Goal: Use online tool/utility: Utilize a website feature to perform a specific function

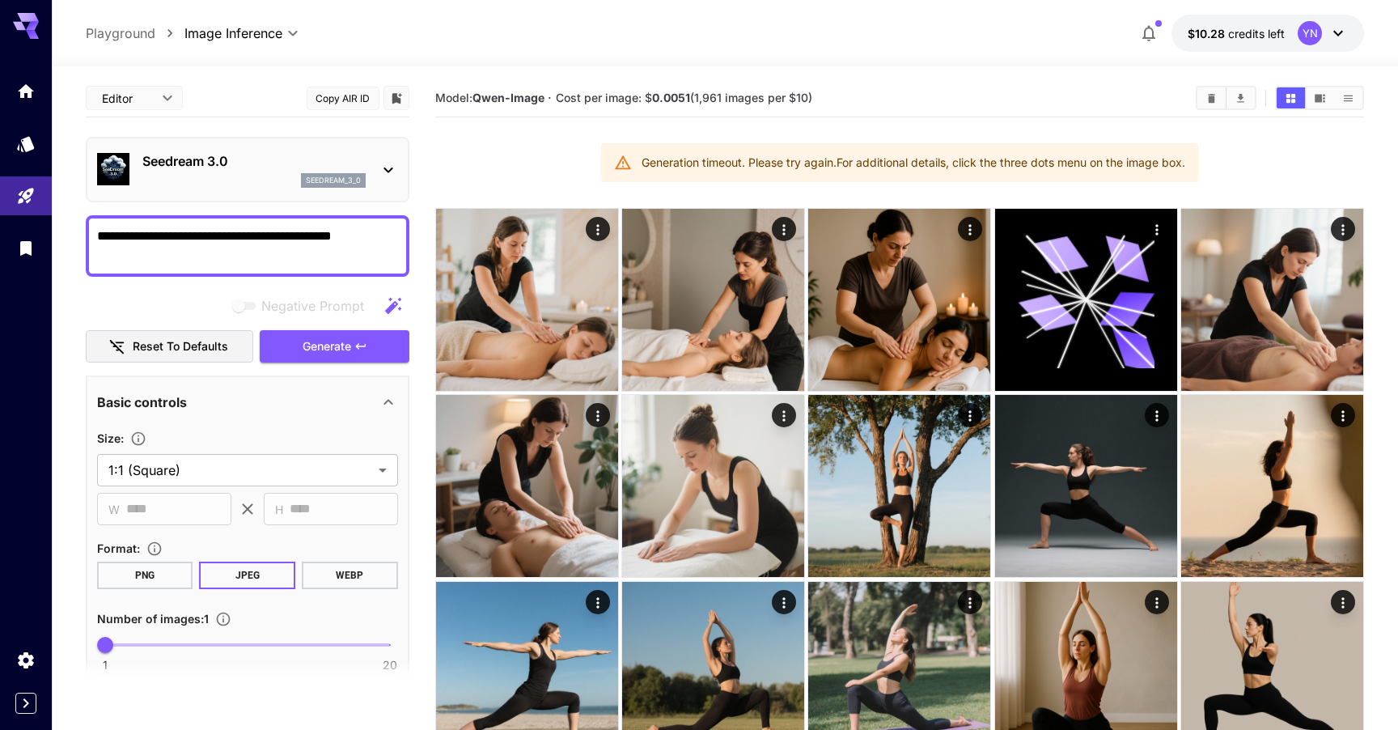
click at [332, 171] on div "Seedream 3.0 seedream_3_0" at bounding box center [253, 169] width 223 height 36
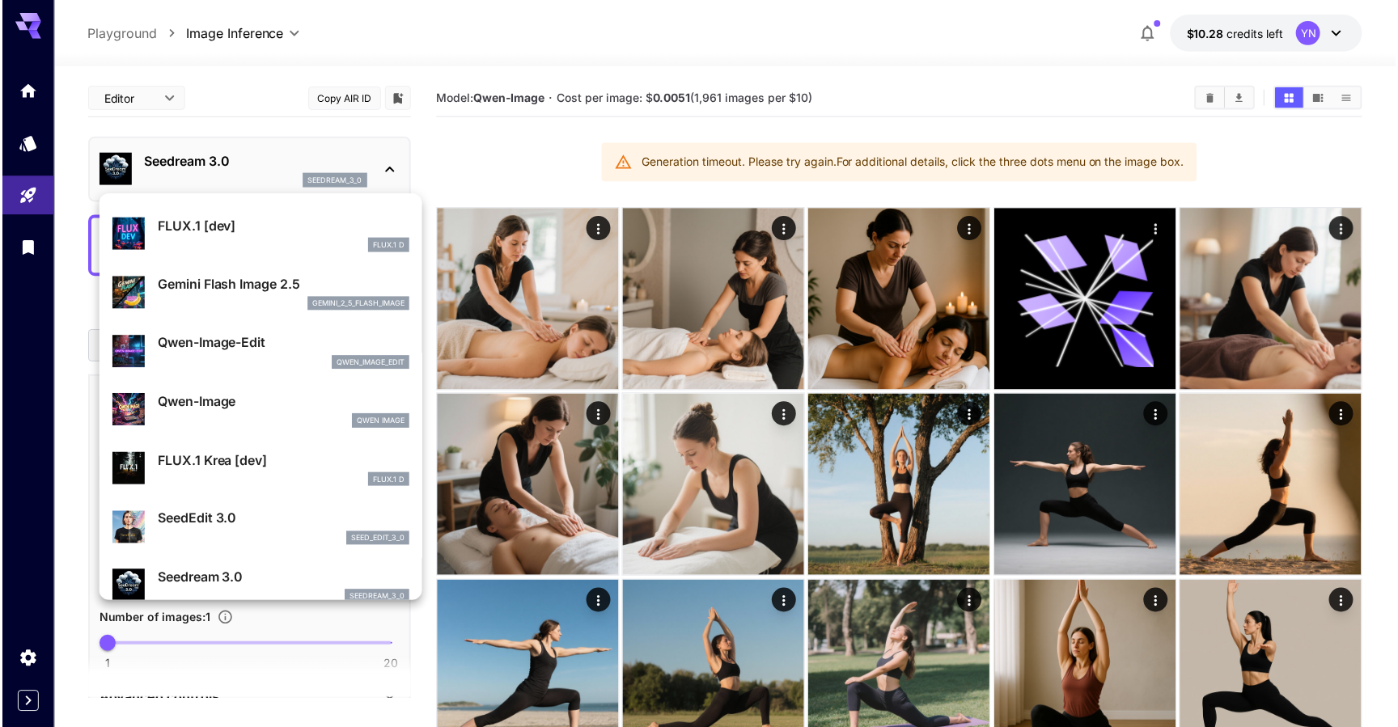
scroll to position [103, 0]
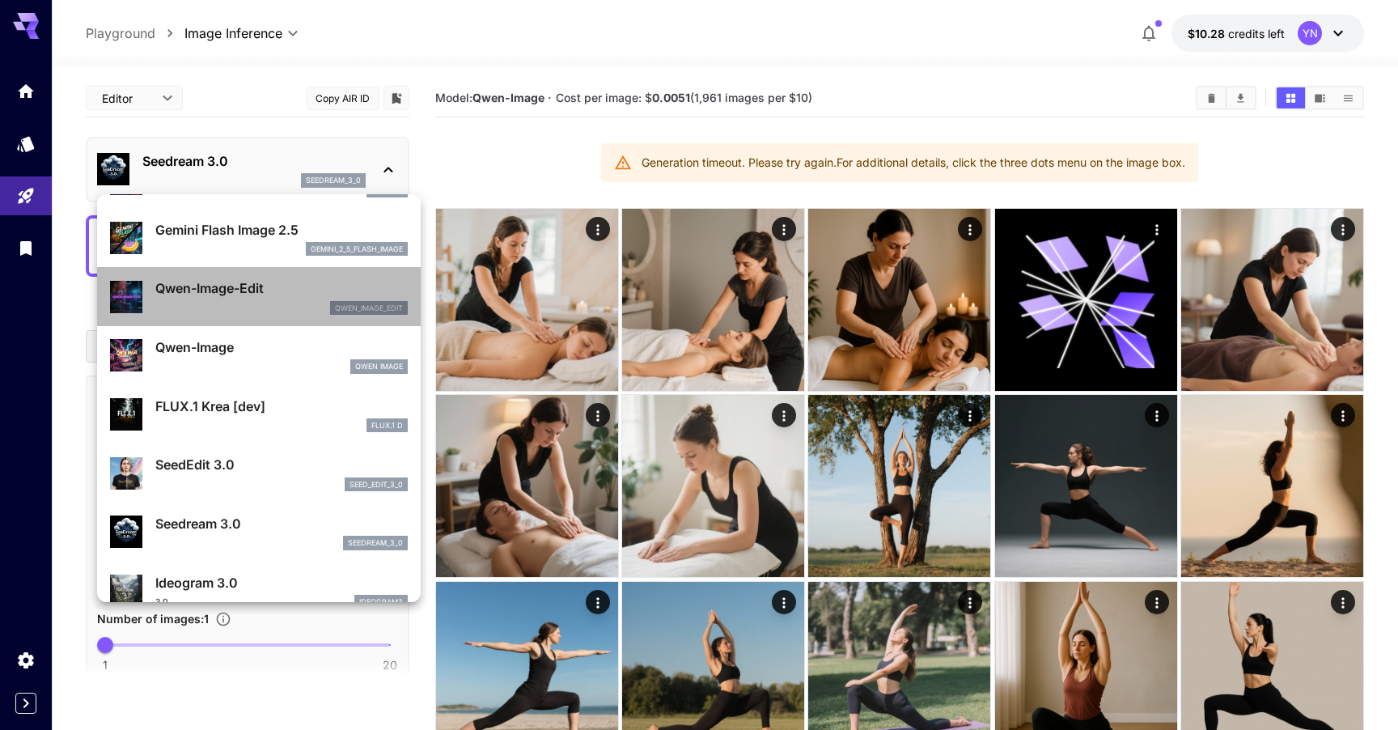
click at [293, 311] on div "qwen_image_edit" at bounding box center [281, 308] width 252 height 15
type input "*"
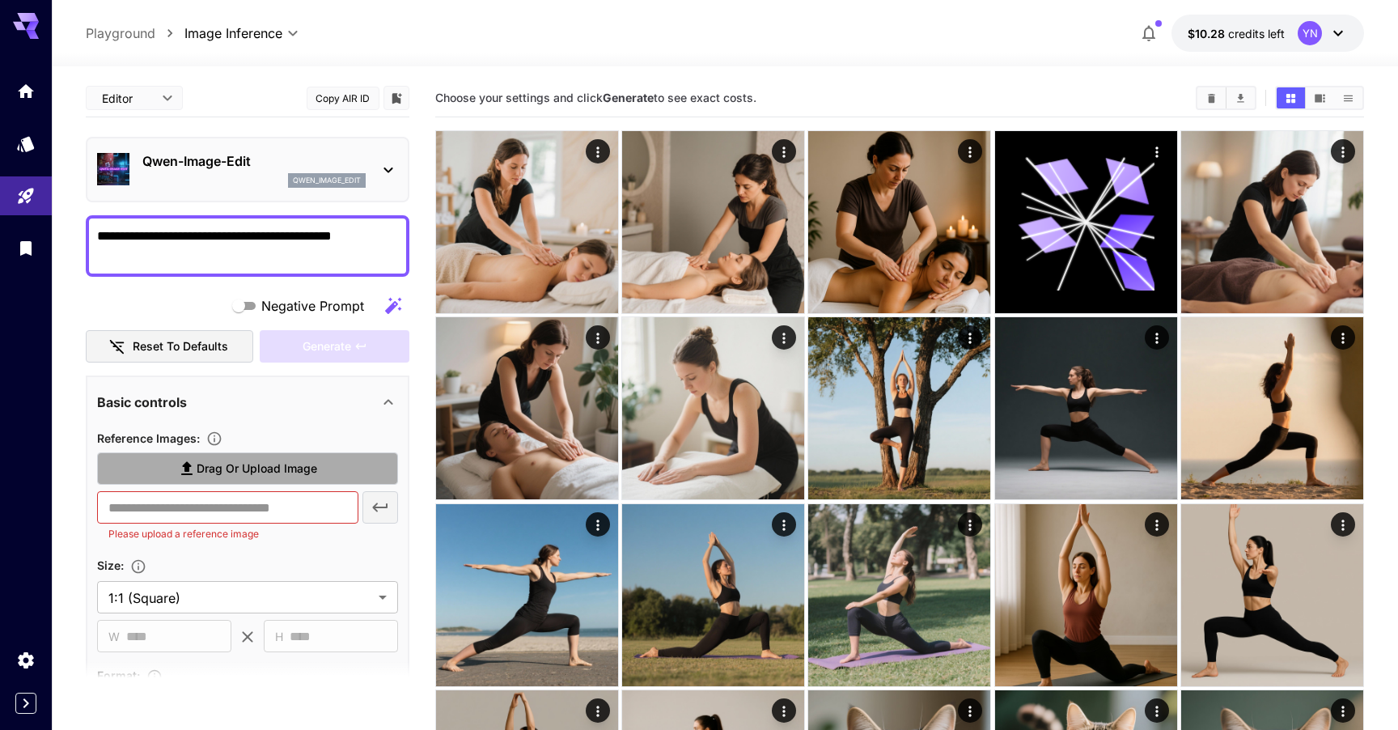
click at [237, 471] on span "Drag or upload image" at bounding box center [257, 469] width 121 height 20
click at [0, 0] on input "Drag or upload image" at bounding box center [0, 0] width 0 height 0
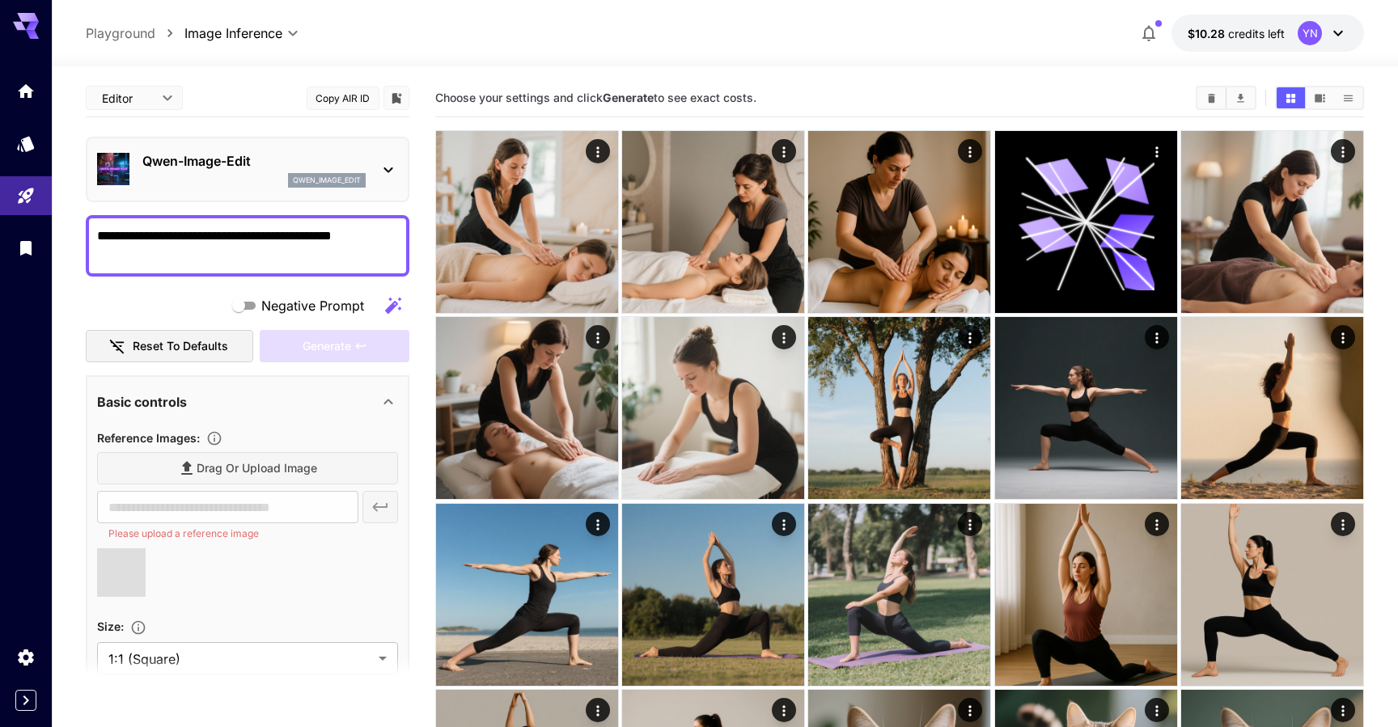
type input "**********"
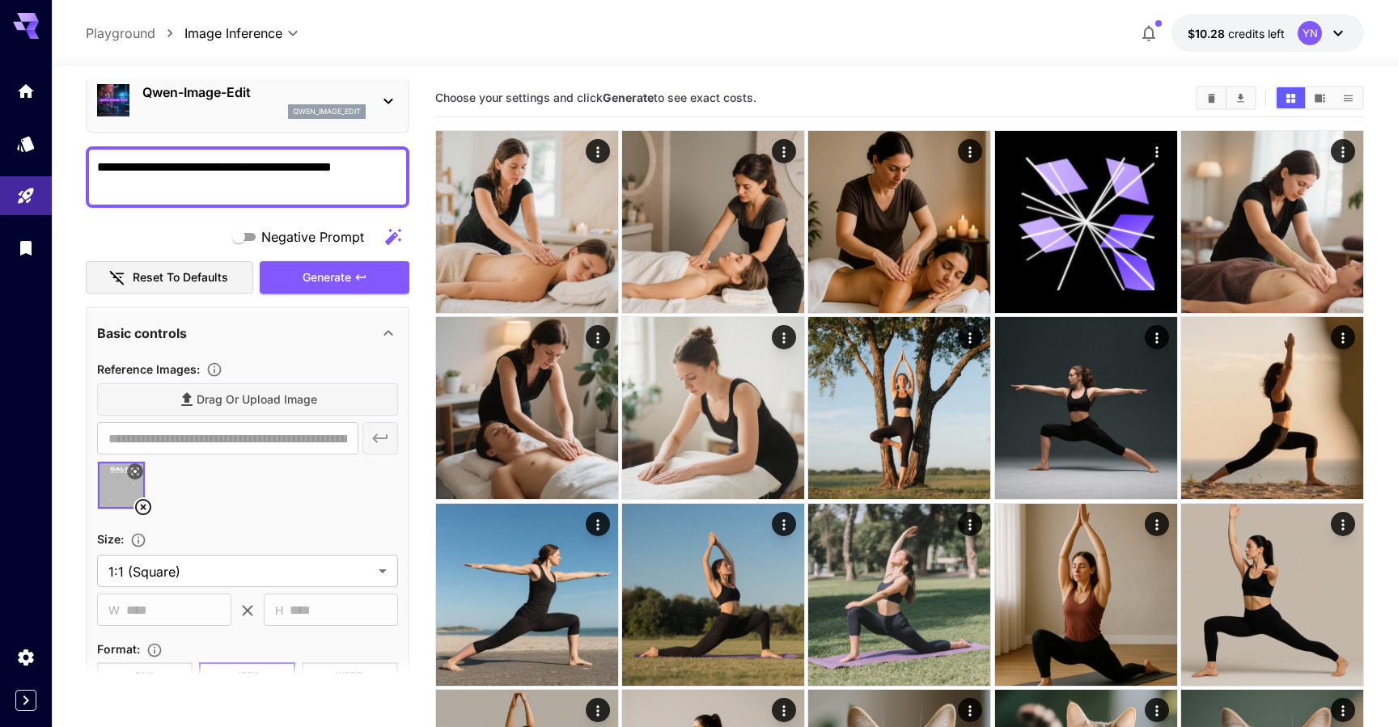
scroll to position [70, 0]
click at [302, 194] on textarea "**********" at bounding box center [247, 175] width 301 height 39
click at [553, 53] on div at bounding box center [725, 56] width 1346 height 19
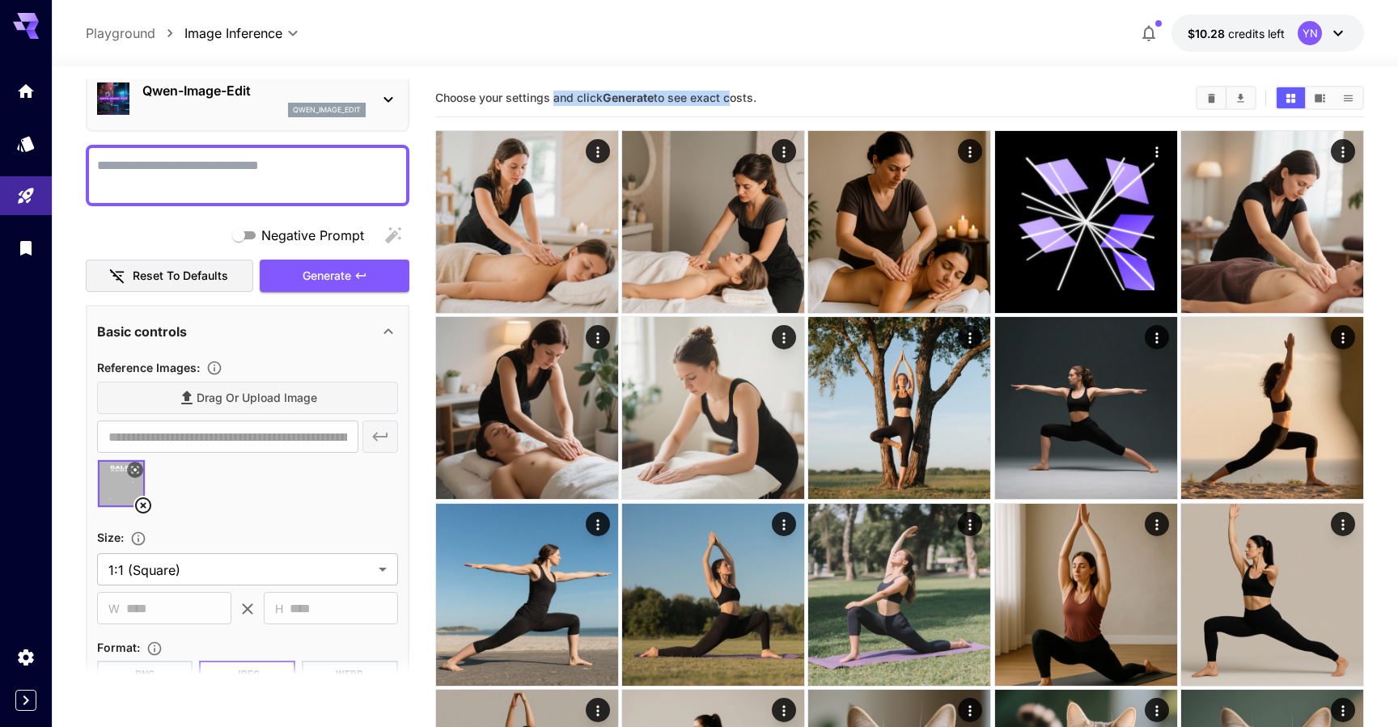
drag, startPoint x: 691, startPoint y: 101, endPoint x: 548, endPoint y: 98, distance: 143.2
click at [548, 98] on span "Choose your settings and click Generate to see exact costs." at bounding box center [595, 98] width 321 height 14
drag, startPoint x: 548, startPoint y: 98, endPoint x: 852, endPoint y: 97, distance: 304.1
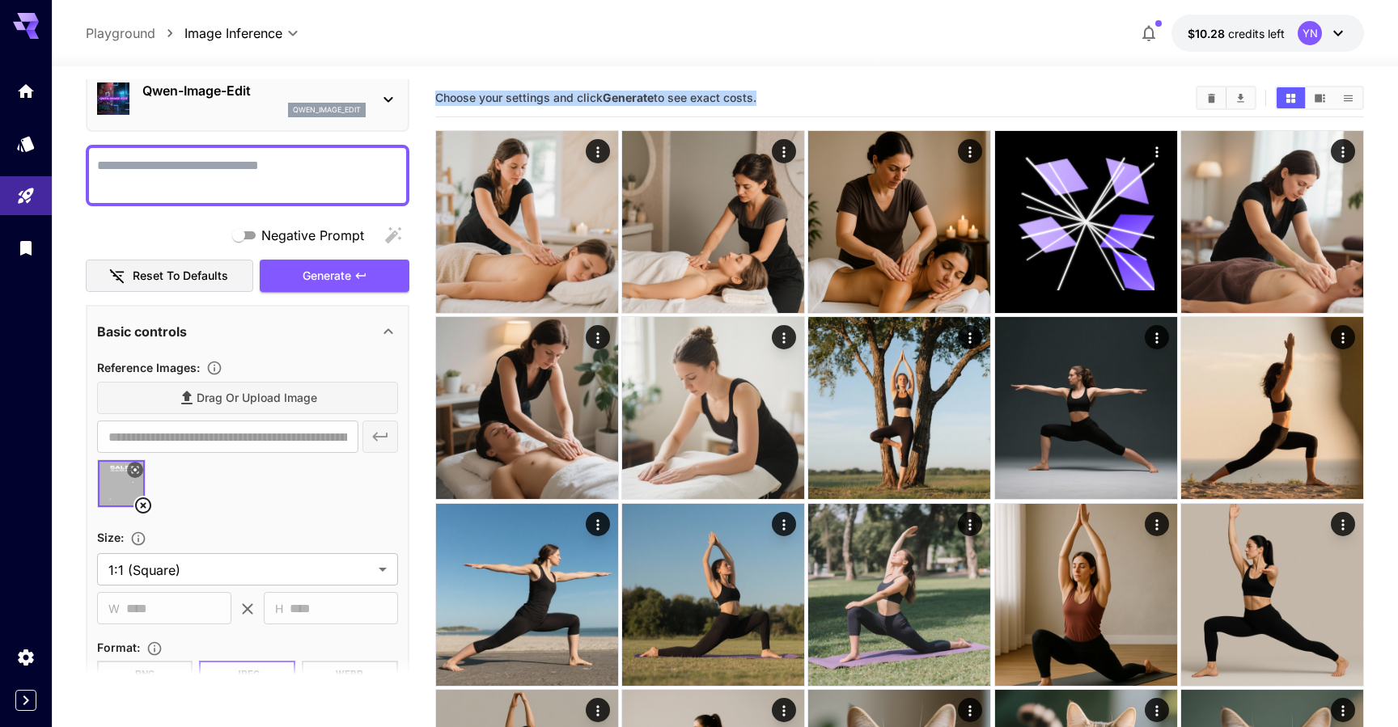
click at [852, 98] on section "Choose your settings and click Generate to see exact costs." at bounding box center [808, 98] width 747 height 15
click at [852, 97] on section "Choose your settings and click Generate to see exact costs." at bounding box center [808, 98] width 747 height 15
drag, startPoint x: 852, startPoint y: 97, endPoint x: 514, endPoint y: 96, distance: 338.1
click at [518, 98] on section "Choose your settings and click Generate to see exact costs." at bounding box center [808, 98] width 747 height 15
click at [514, 96] on span "Choose your settings and click Generate to see exact costs." at bounding box center [595, 98] width 321 height 14
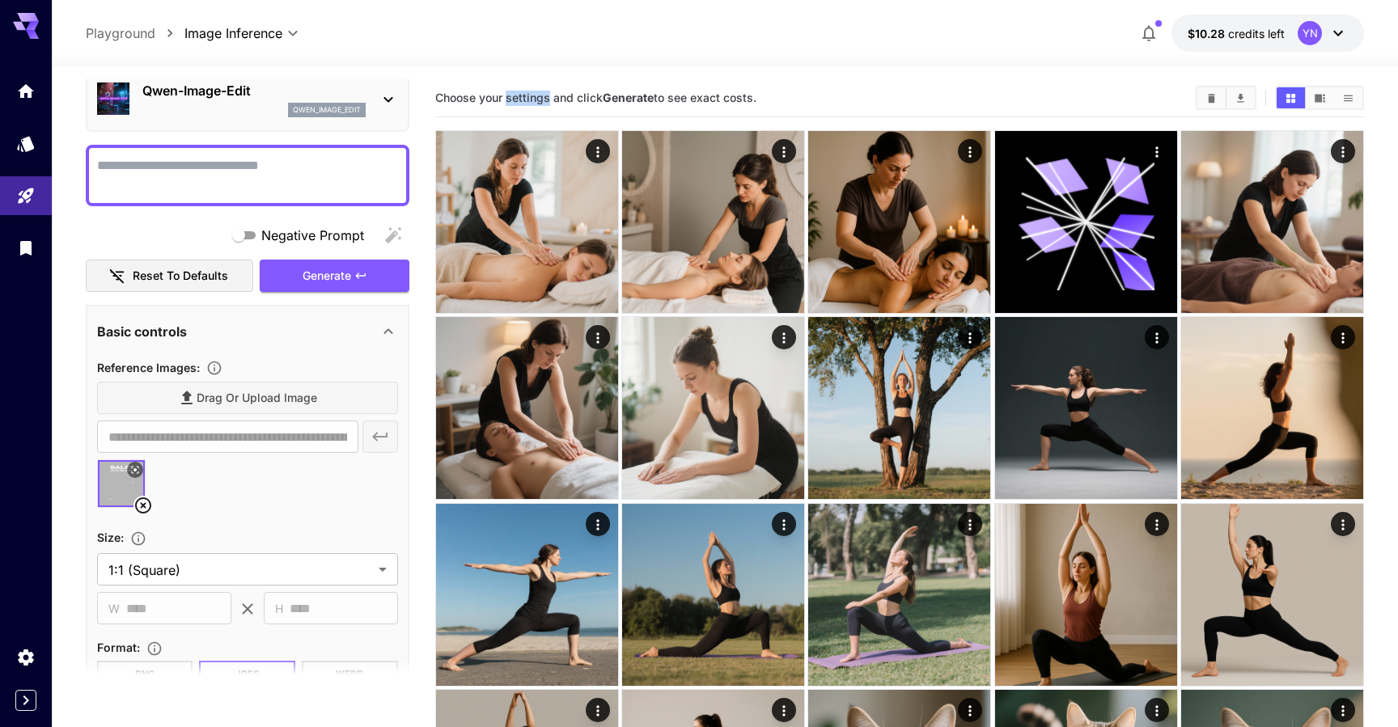
click at [514, 96] on span "Choose your settings and click Generate to see exact costs." at bounding box center [595, 98] width 321 height 14
drag, startPoint x: 514, startPoint y: 96, endPoint x: 797, endPoint y: 85, distance: 283.3
click at [795, 87] on div "Choose your settings and click Generate to see exact costs." at bounding box center [899, 98] width 929 height 24
click at [797, 86] on div "Choose your settings and click Generate to see exact costs." at bounding box center [899, 98] width 929 height 24
